Goal: Information Seeking & Learning: Learn about a topic

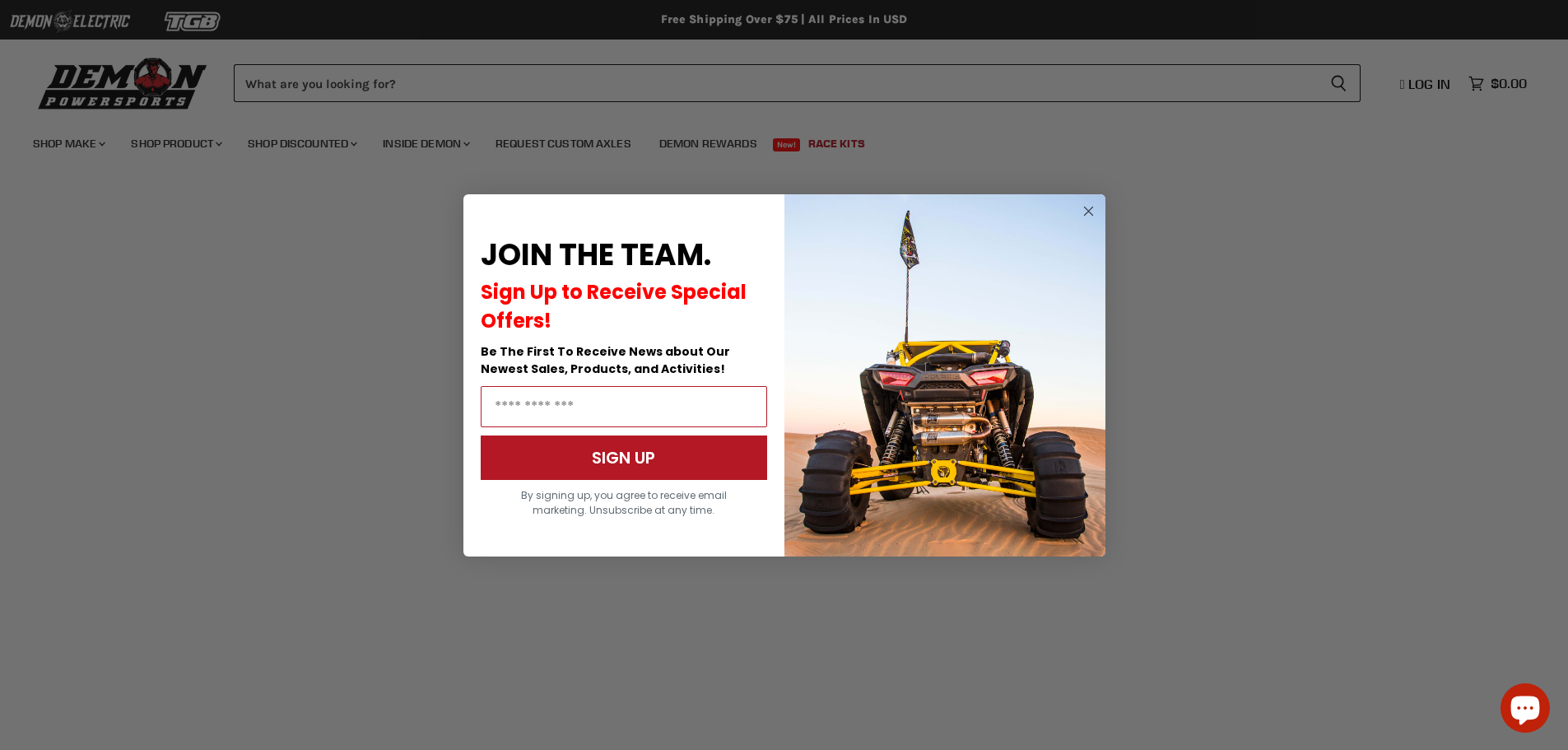
scroll to position [989, 0]
click at [1091, 210] on circle "Close dialog" at bounding box center [1088, 211] width 20 height 20
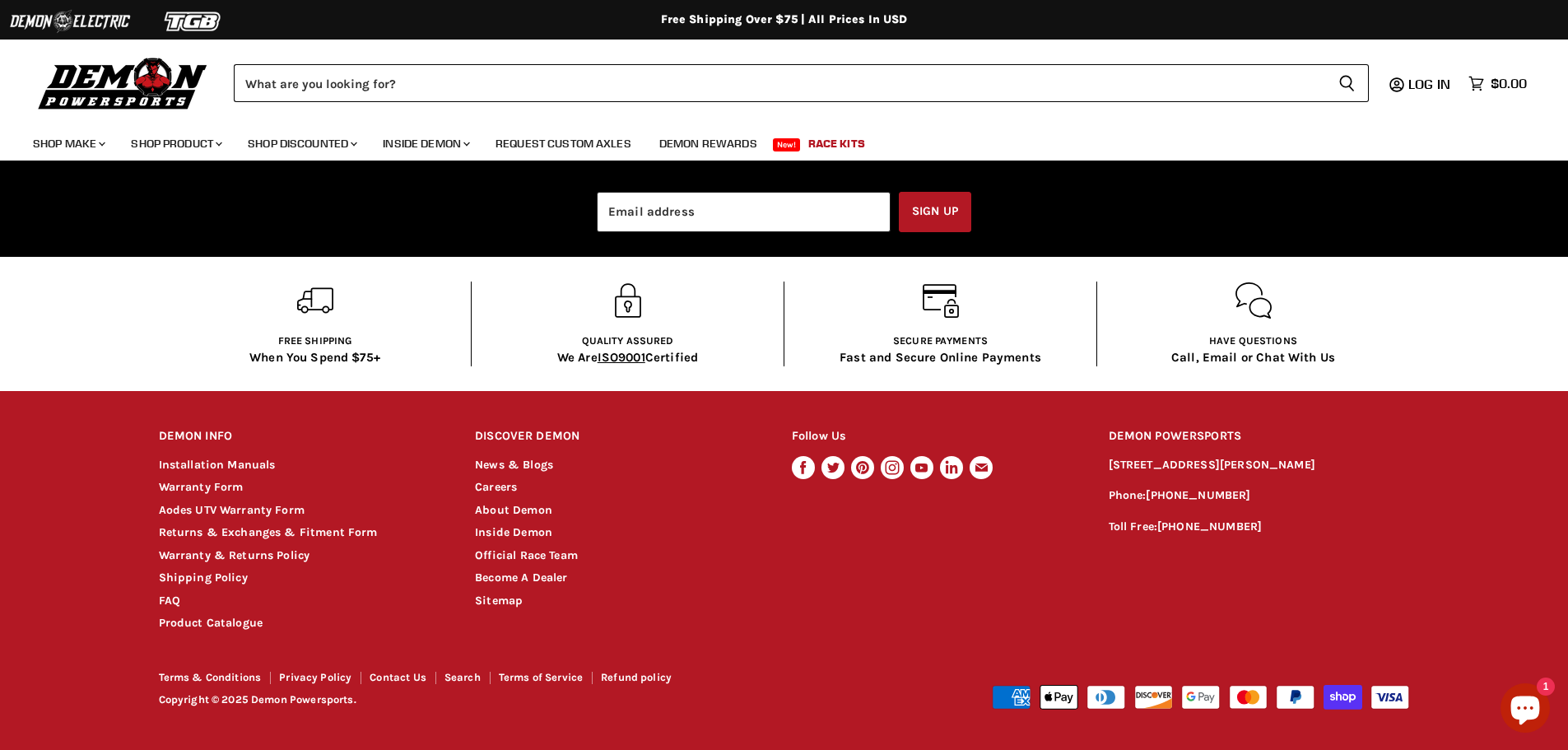
scroll to position [0, 0]
click at [495, 467] on link "News & Blogs" at bounding box center [514, 465] width 78 height 14
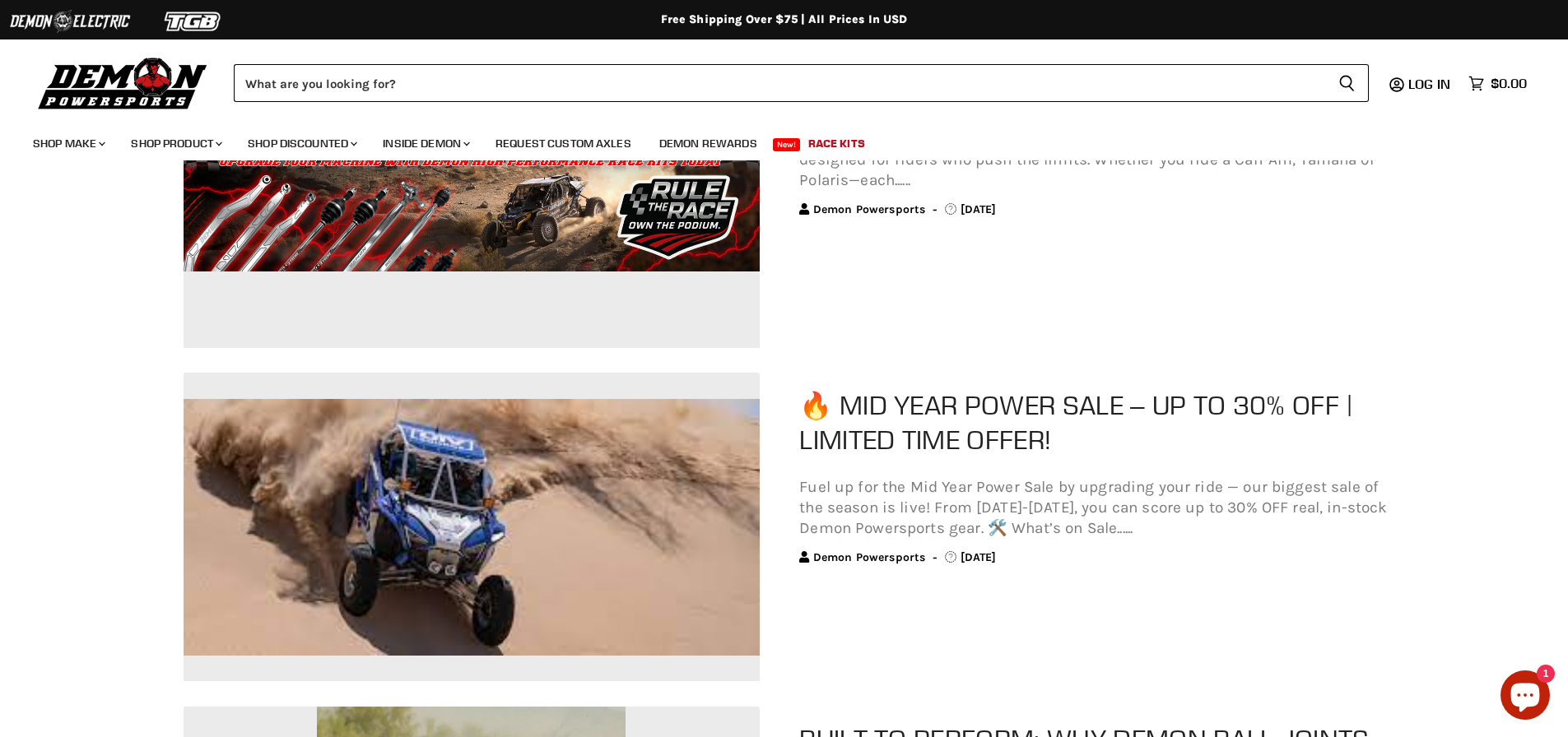
scroll to position [494, 0]
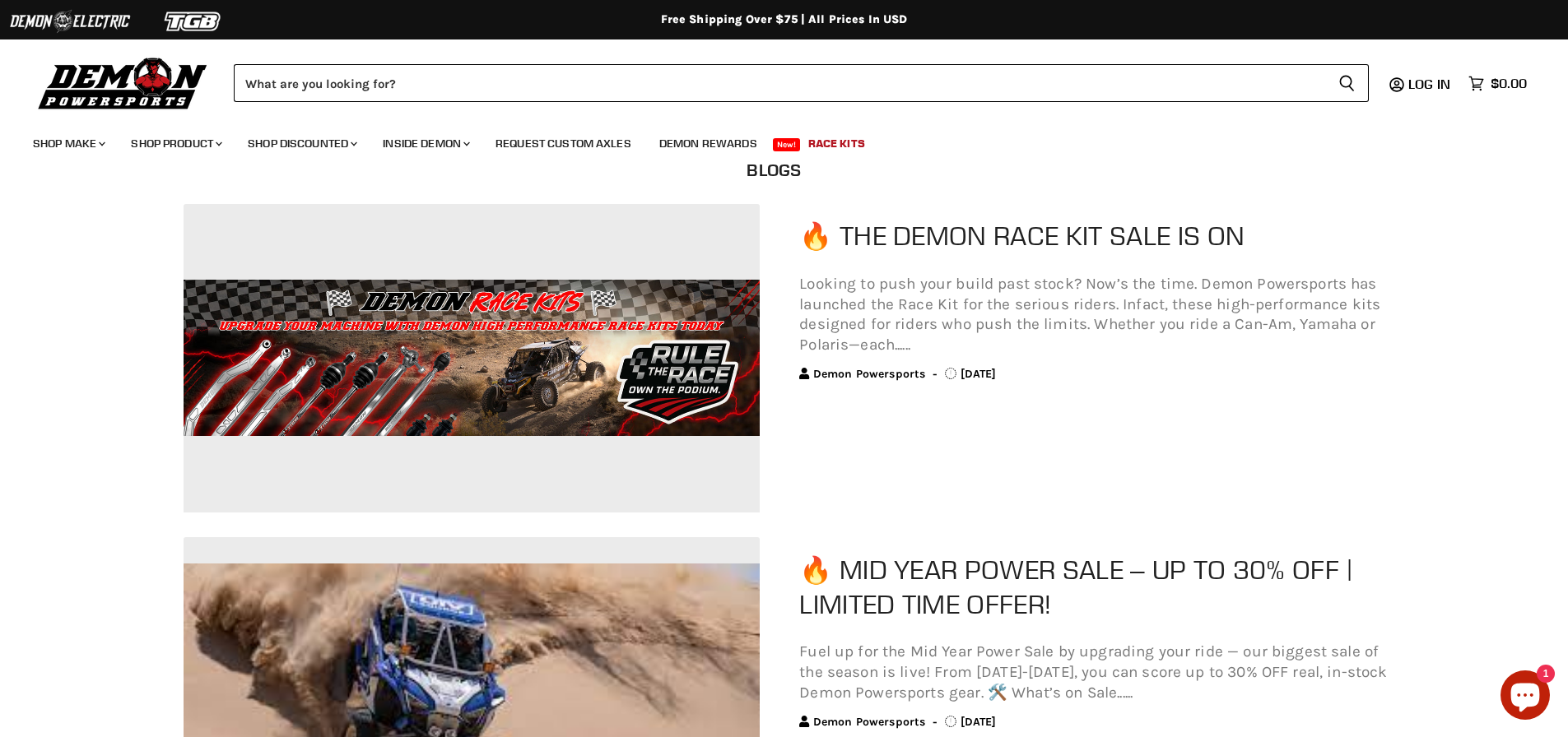
click at [810, 283] on p "Looking to push your build past stock? Now’s the time. Demon Powersports has la…" at bounding box center [1097, 314] width 595 height 81
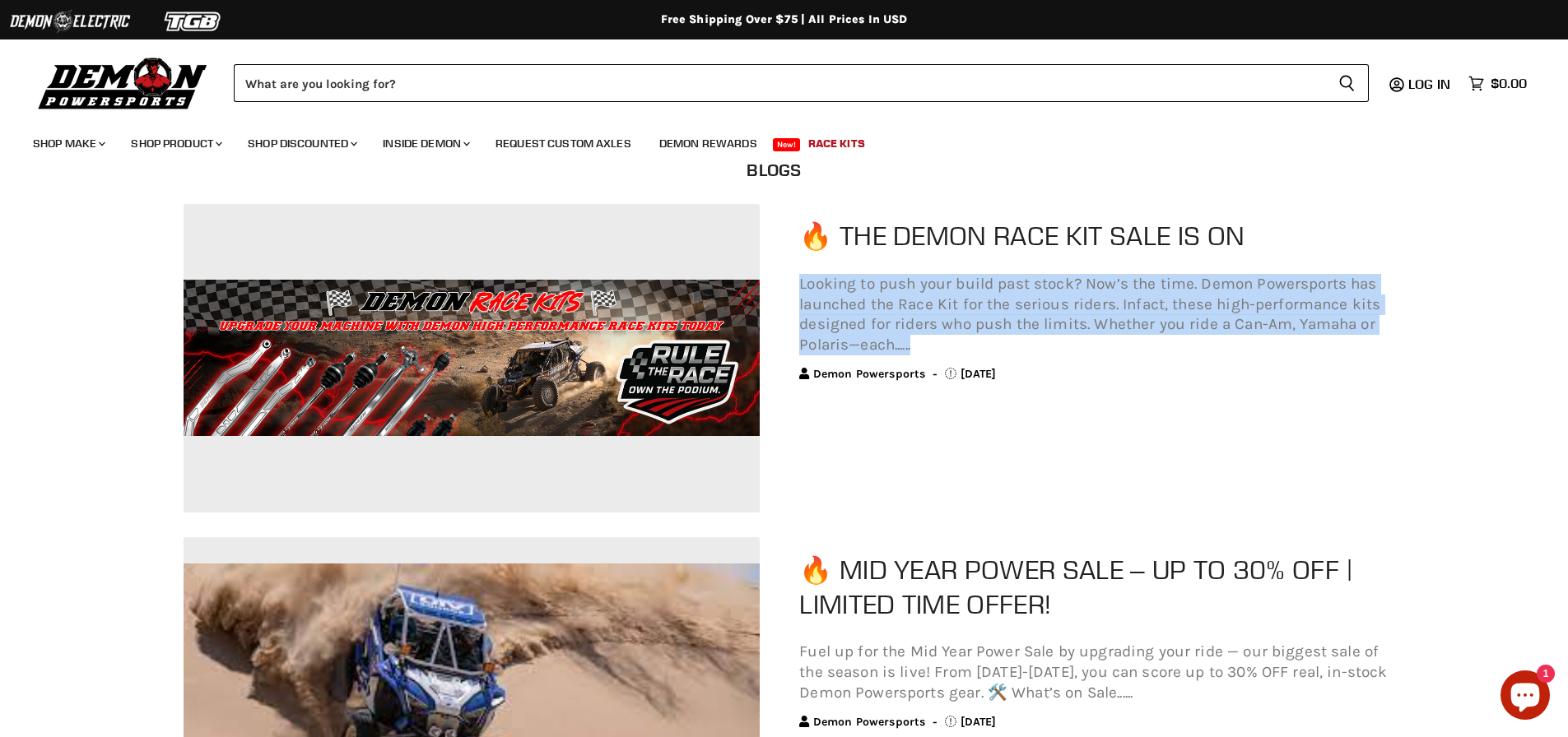
scroll to position [0, 0]
drag, startPoint x: 798, startPoint y: 282, endPoint x: 939, endPoint y: 343, distance: 153.6
click at [939, 343] on div "🔥 The Demon Race Kit Sale Is On Looking to push your build past stock? Now’s th…" at bounding box center [1098, 300] width 626 height 194
copy p "Looking to push your build past stock? Now’s the time. Demon Powersports has la…"
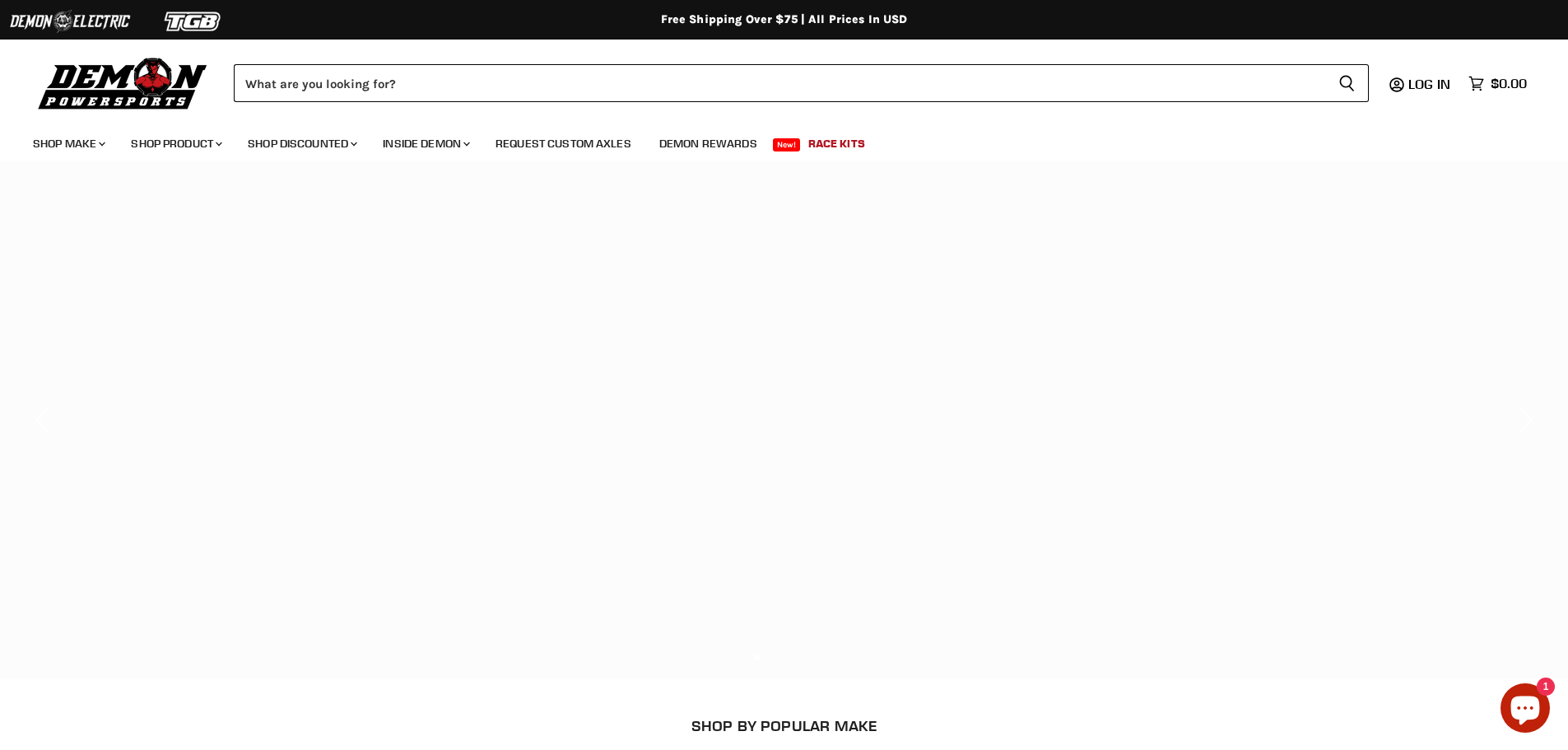
scroll to position [2765, 0]
